Goal: Check status: Check status

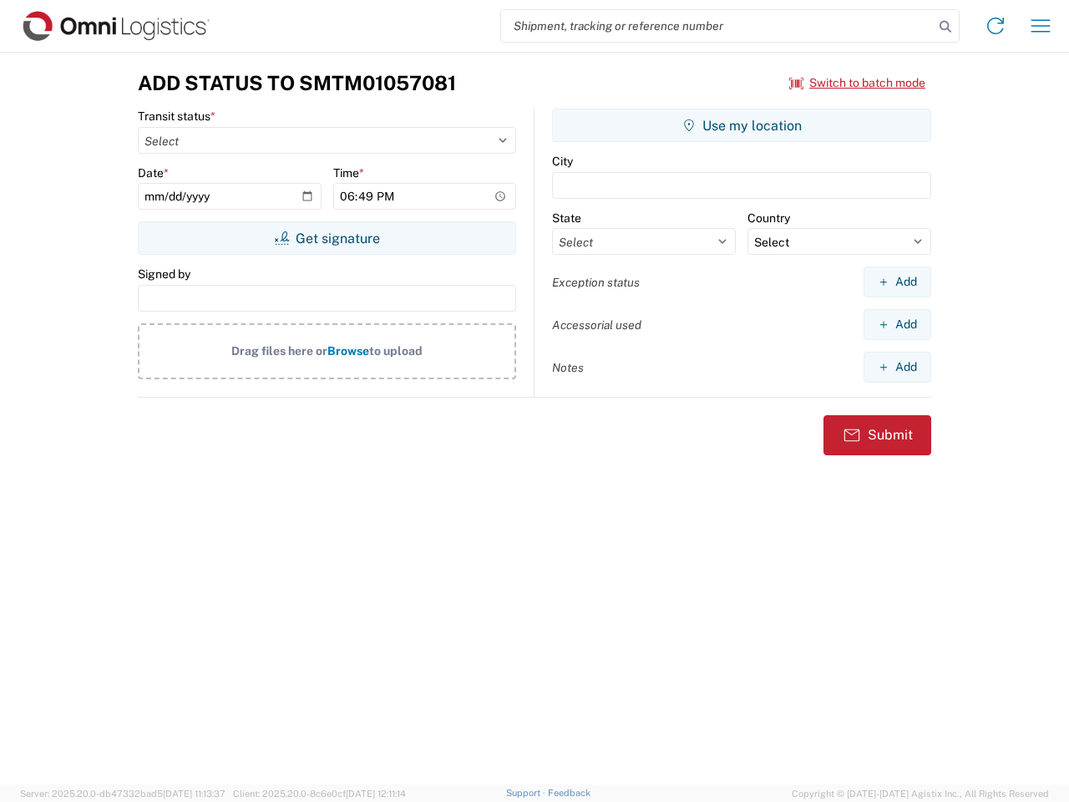
click at [718, 26] on input "search" at bounding box center [717, 26] width 433 height 32
click at [946, 27] on icon at bounding box center [945, 26] width 23 height 23
click at [996, 26] on icon at bounding box center [995, 26] width 27 height 27
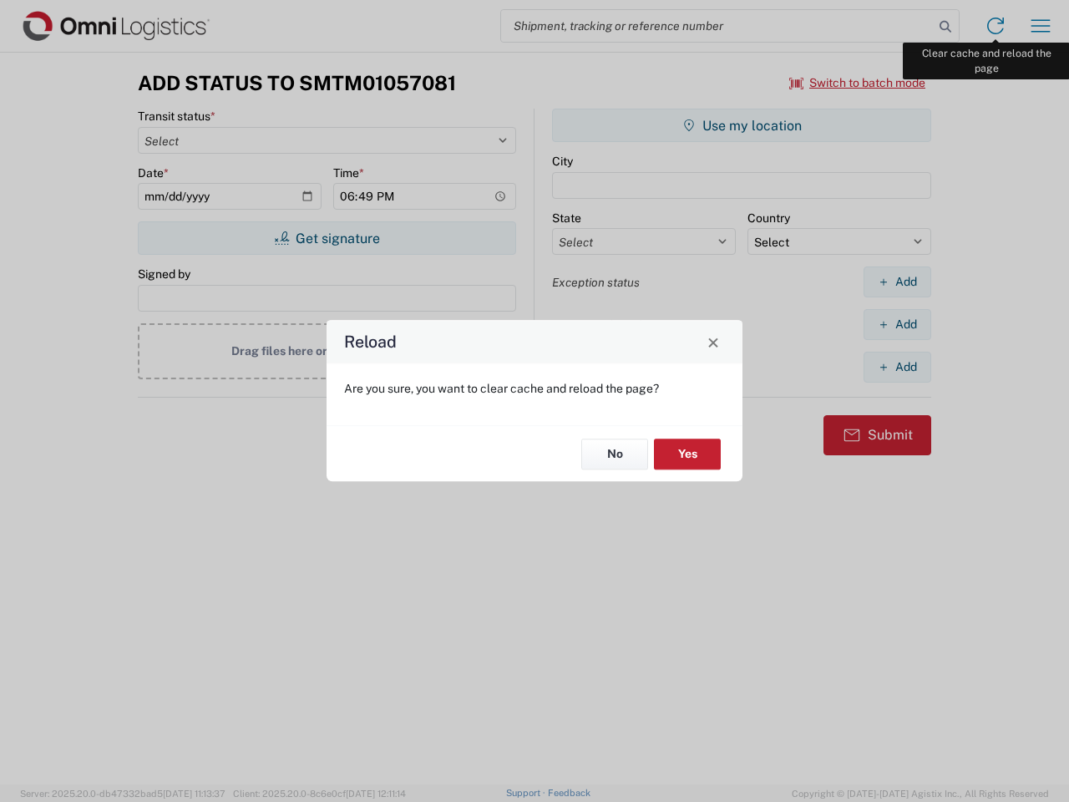
click at [1041, 26] on div "Reload Are you sure, you want to clear cache and reload the page? No Yes" at bounding box center [534, 401] width 1069 height 802
click at [858, 83] on div "Reload Are you sure, you want to clear cache and reload the page? No Yes" at bounding box center [534, 401] width 1069 height 802
click at [327, 238] on div "Reload Are you sure, you want to clear cache and reload the page? No Yes" at bounding box center [534, 401] width 1069 height 802
click at [742, 125] on div "Reload Are you sure, you want to clear cache and reload the page? No Yes" at bounding box center [534, 401] width 1069 height 802
click at [897, 282] on div "Reload Are you sure, you want to clear cache and reload the page? No Yes" at bounding box center [534, 401] width 1069 height 802
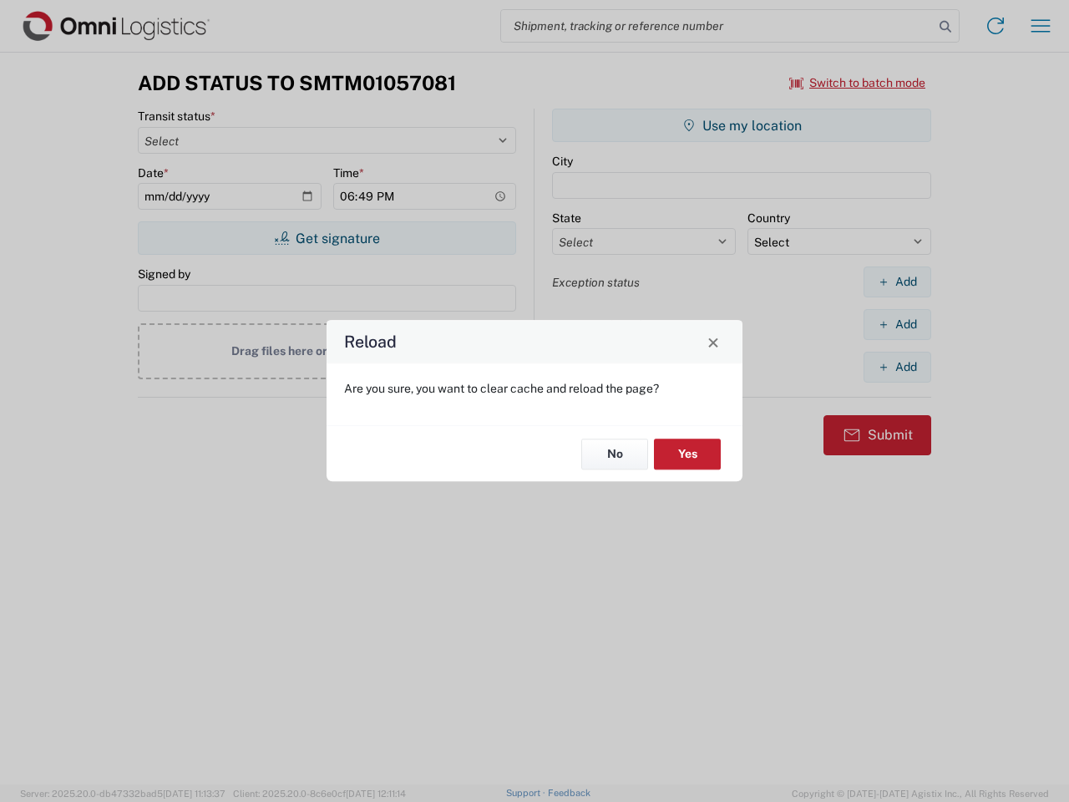
click at [897, 324] on div "Reload Are you sure, you want to clear cache and reload the page? No Yes" at bounding box center [534, 401] width 1069 height 802
click at [897, 367] on div "Reload Are you sure, you want to clear cache and reload the page? No Yes" at bounding box center [534, 401] width 1069 height 802
